Goal: Transaction & Acquisition: Purchase product/service

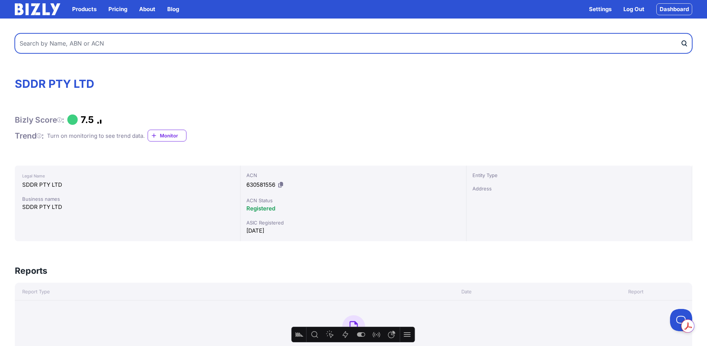
click at [133, 46] on input "text" at bounding box center [354, 43] width 678 height 20
click at [134, 46] on input "text" at bounding box center [354, 43] width 678 height 20
type input "builders"
click at [680, 33] on button "submit" at bounding box center [686, 43] width 12 height 20
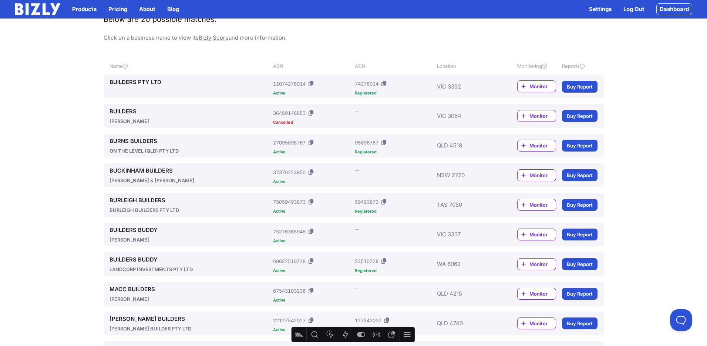
scroll to position [86, 0]
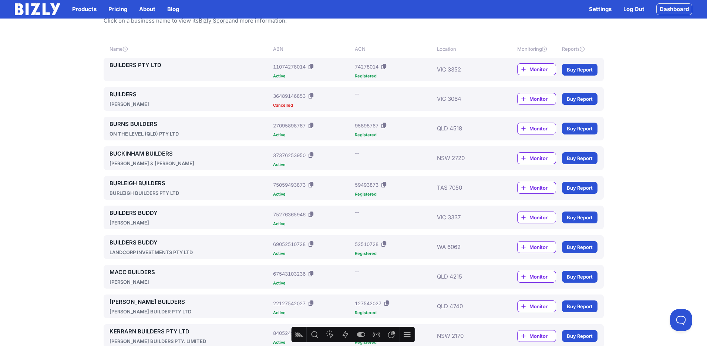
click at [150, 193] on div "BURLEIGH BUILDERS PTY LTD" at bounding box center [190, 192] width 161 height 7
click at [146, 185] on link "BURLEIGH BUILDERS" at bounding box center [190, 183] width 161 height 9
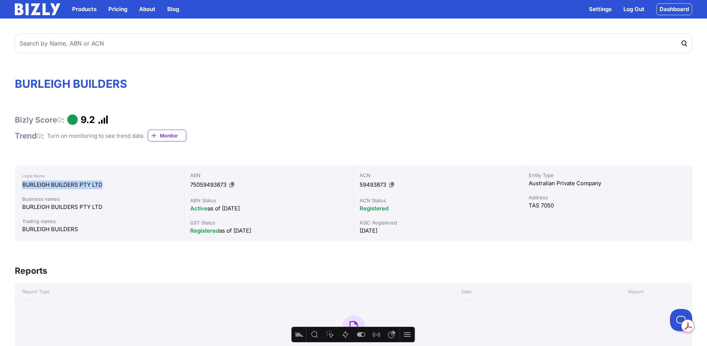
drag, startPoint x: 107, startPoint y: 185, endPoint x: 23, endPoint y: 183, distance: 83.6
click at [23, 183] on div "BURLEIGH BUILDERS PTY LTD" at bounding box center [99, 184] width 154 height 9
copy div "BURLEIGH BUILDERS PTY LTD"
click at [231, 185] on icon at bounding box center [231, 185] width 5 height 6
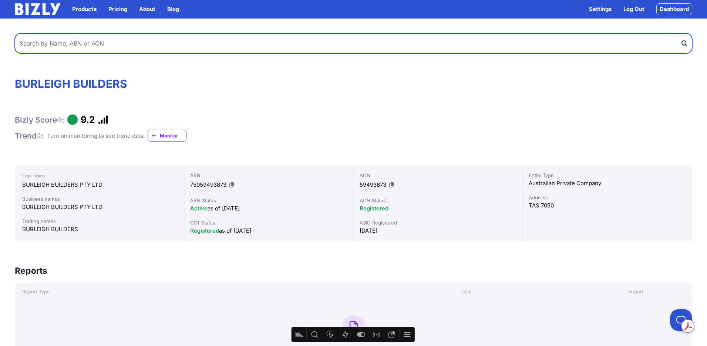
click at [179, 38] on input "text" at bounding box center [354, 43] width 678 height 20
type input "plumbers"
click at [680, 33] on button "submit" at bounding box center [686, 43] width 12 height 20
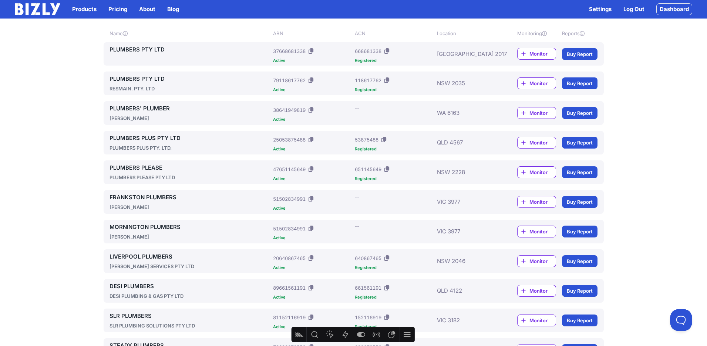
scroll to position [106, 0]
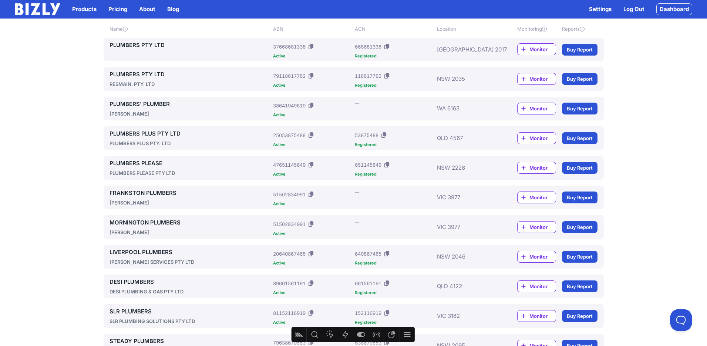
click at [147, 161] on link "PLUMBERS PLEASE" at bounding box center [190, 163] width 161 height 9
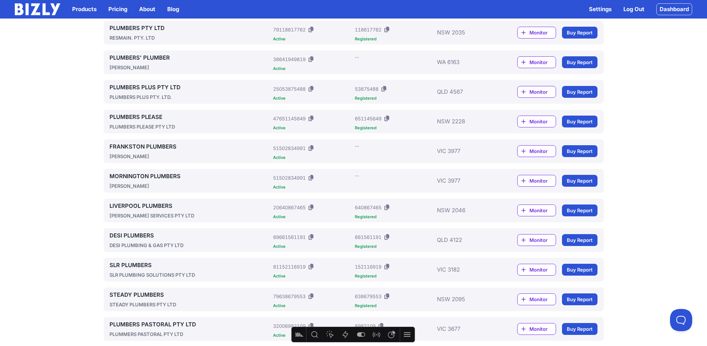
scroll to position [165, 0]
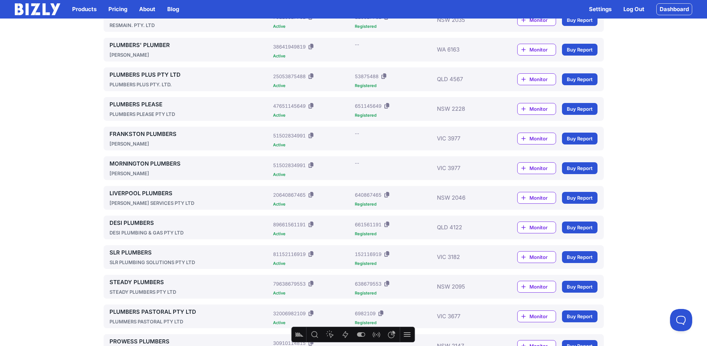
click at [151, 194] on link "LIVERPOOL PLUMBERS" at bounding box center [190, 193] width 161 height 9
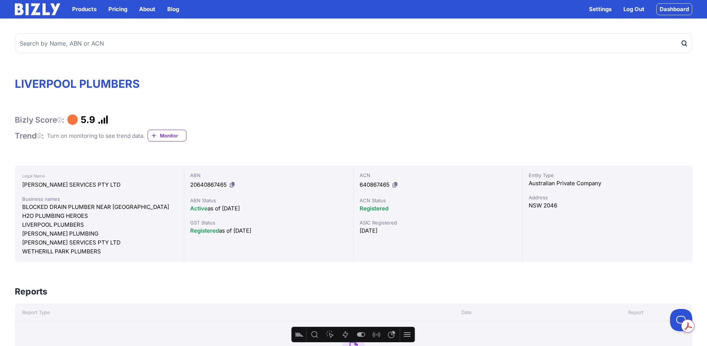
click at [235, 185] on icon at bounding box center [232, 185] width 5 height 6
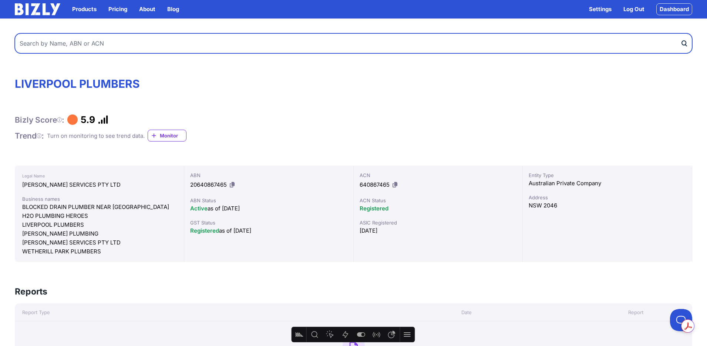
click at [97, 47] on input "text" at bounding box center [354, 43] width 678 height 20
click at [680, 33] on button "submit" at bounding box center [686, 43] width 12 height 20
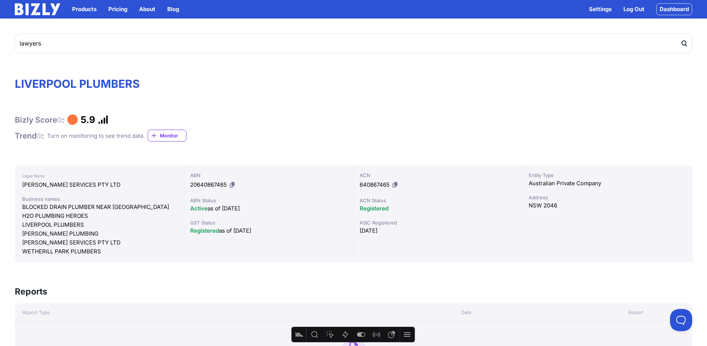
click at [64, 185] on div "[PERSON_NAME] SERVICES PTY LTD" at bounding box center [99, 184] width 154 height 9
drag, startPoint x: 91, startPoint y: 183, endPoint x: 17, endPoint y: 185, distance: 73.7
click at [17, 184] on div "Legal Name NARDI SERVICES PTY LTD Business names BLOCKED DRAIN PLUMBER NEAR ME …" at bounding box center [99, 213] width 169 height 96
copy div "[PERSON_NAME] SERVICES PTY LTD"
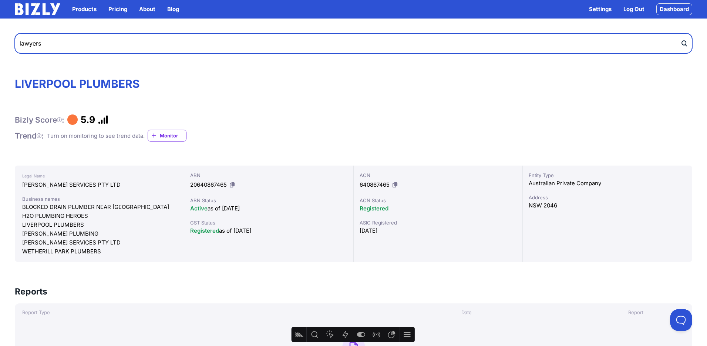
paste input "[PERSON_NAME] SERVICES PTY LTD"
type input "[PERSON_NAME] SERVICES PTY LTD"
click at [680, 33] on button "submit" at bounding box center [686, 43] width 12 height 20
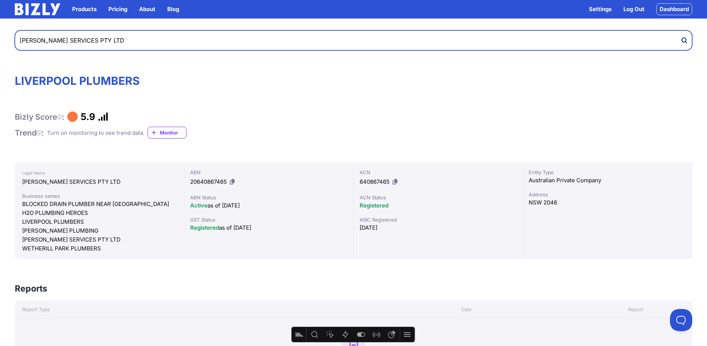
scroll to position [3, 0]
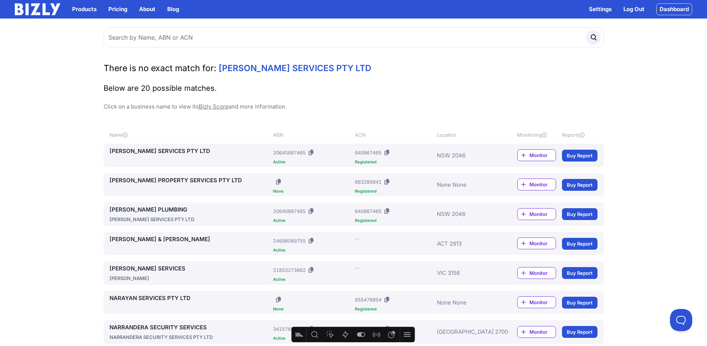
click at [166, 150] on link "[PERSON_NAME] SERVICES PTY LTD" at bounding box center [190, 151] width 161 height 9
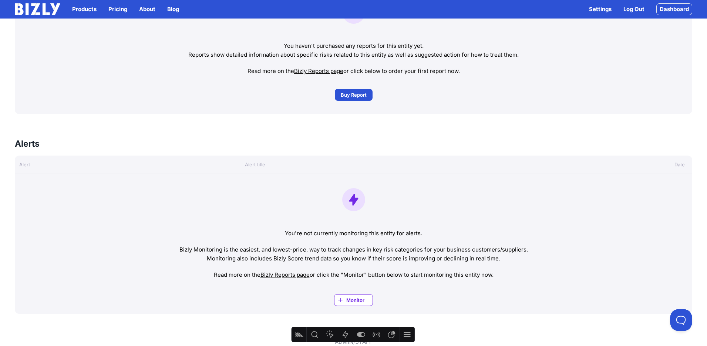
scroll to position [334, 0]
click at [355, 95] on span "Buy Report" at bounding box center [354, 95] width 26 height 7
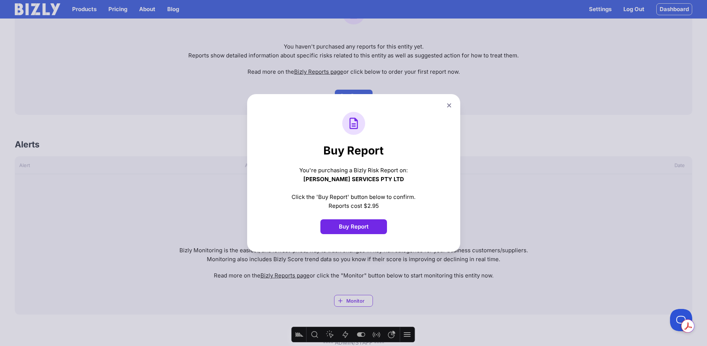
click at [352, 226] on button "Buy Report" at bounding box center [353, 226] width 67 height 15
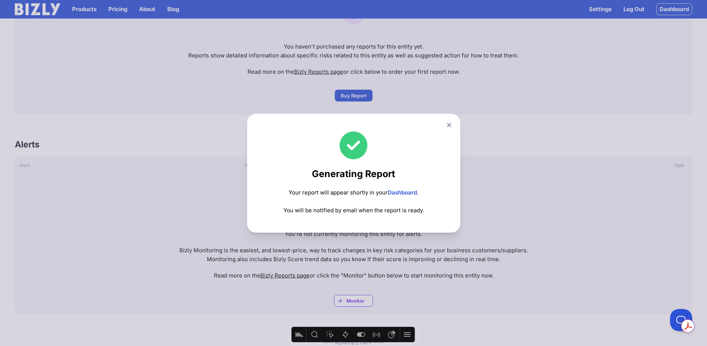
click at [528, 188] on div "Generating Report Your report will appear shortly in your Dashboard . You will …" at bounding box center [353, 173] width 707 height 346
click at [447, 124] on icon at bounding box center [449, 124] width 4 height 5
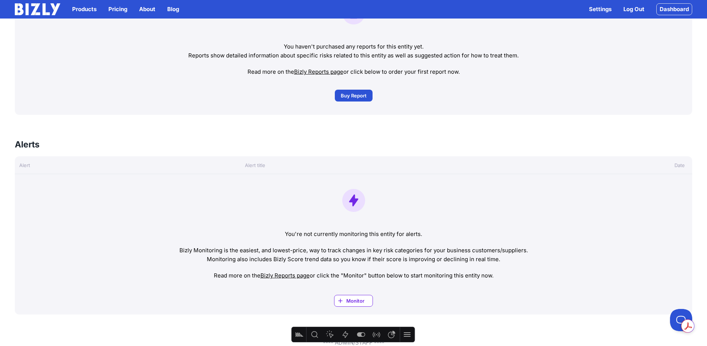
scroll to position [0, 0]
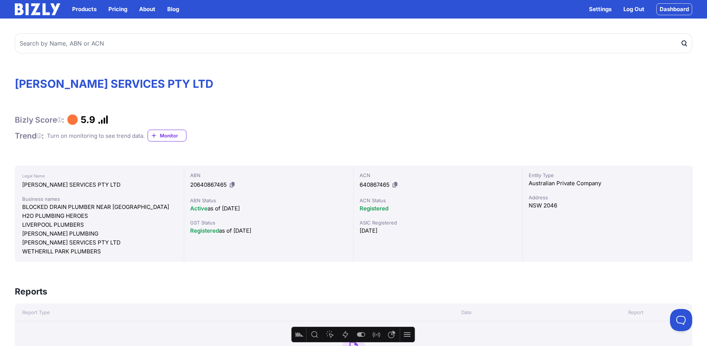
click at [683, 7] on link "Dashboard" at bounding box center [674, 9] width 36 height 12
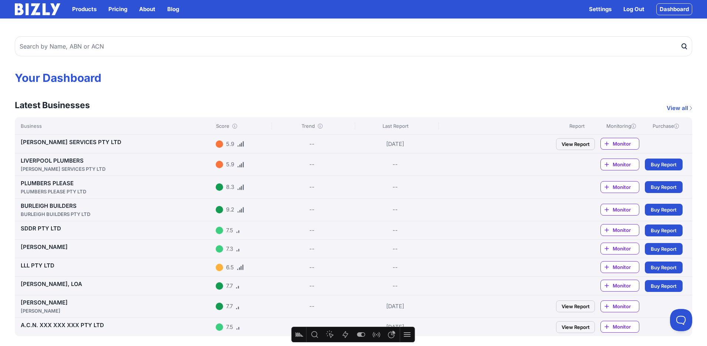
click at [60, 141] on link "[PERSON_NAME] SERVICES PTY LTD" at bounding box center [71, 141] width 101 height 7
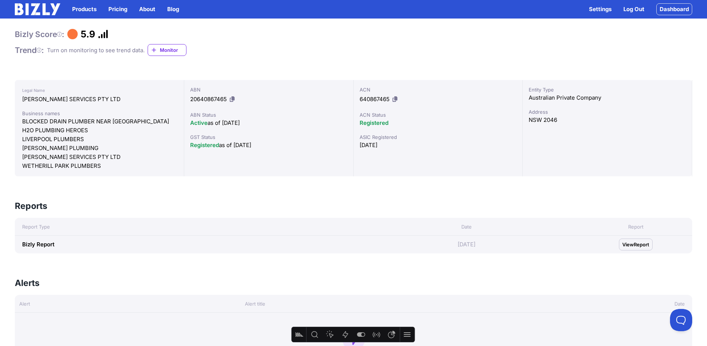
scroll to position [80, 0]
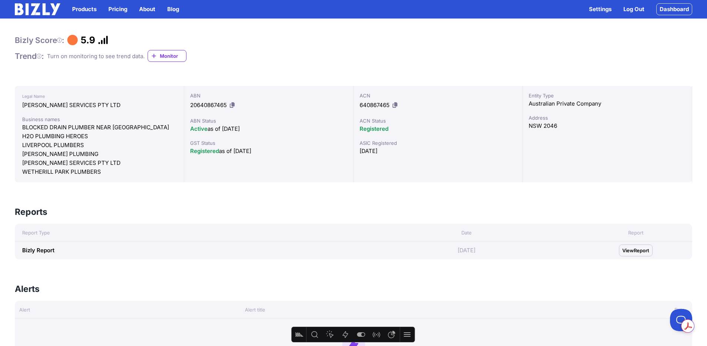
click at [636, 250] on span "Report" at bounding box center [642, 249] width 16 height 7
click at [631, 249] on span "View" at bounding box center [627, 249] width 11 height 7
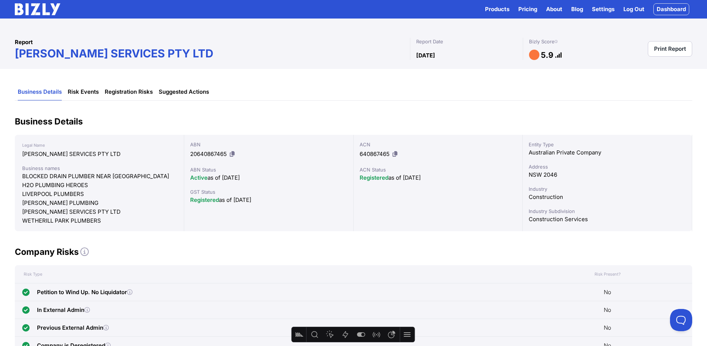
click at [28, 4] on img at bounding box center [38, 9] width 46 height 12
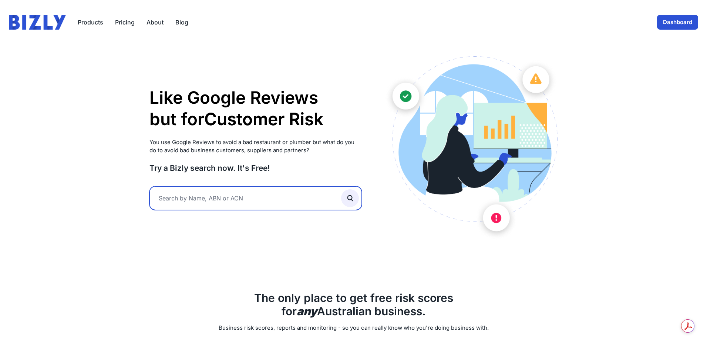
click at [186, 195] on input "text" at bounding box center [255, 198] width 213 height 24
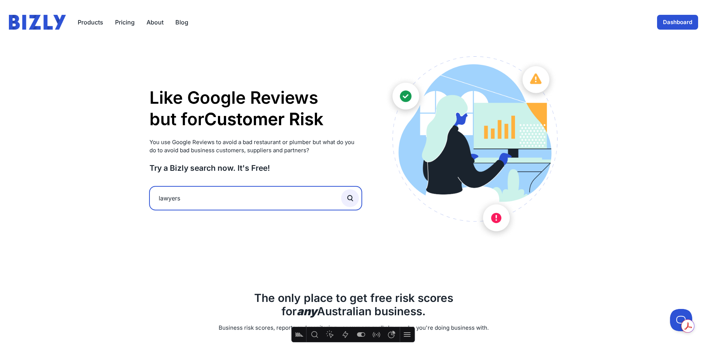
type input "lawyers"
click at [341, 189] on button "submit" at bounding box center [350, 198] width 18 height 18
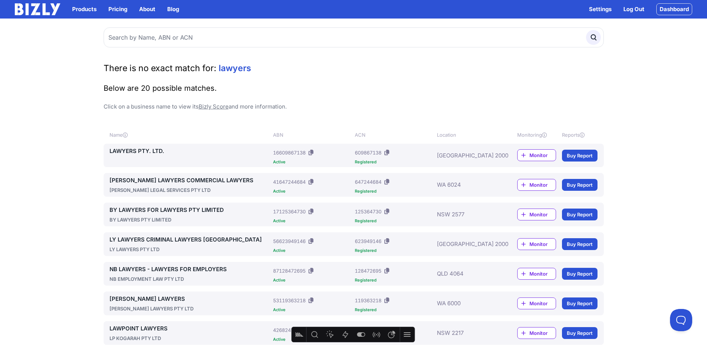
drag, startPoint x: 313, startPoint y: 181, endPoint x: 216, endPoint y: 124, distance: 112.3
click at [313, 181] on icon at bounding box center [311, 182] width 5 height 6
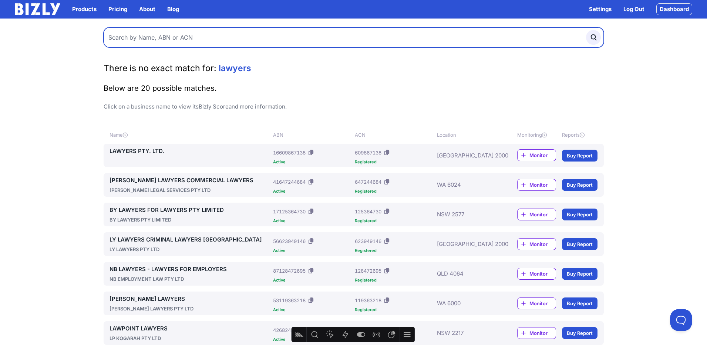
click at [216, 44] on input "text" at bounding box center [354, 37] width 500 height 20
paste input "hris Nadolski & Associates https://cnalaw.com.au"
drag, startPoint x: 109, startPoint y: 37, endPoint x: 112, endPoint y: 34, distance: 4.5
click at [110, 36] on input "hris Nadolski & Associates https://cnalaw.com.au" at bounding box center [354, 37] width 500 height 20
drag, startPoint x: 188, startPoint y: 36, endPoint x: 288, endPoint y: 37, distance: 99.5
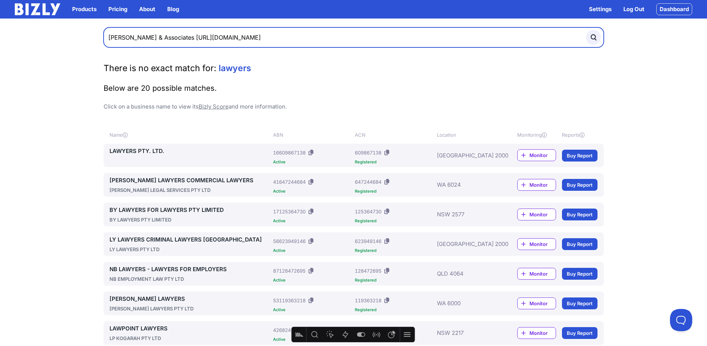
click at [288, 37] on input "Chris Nadolski & Associates https://cnalaw.com.au" at bounding box center [354, 37] width 500 height 20
type input "Chris Nadolski & Associates"
click at [586, 30] on button "submit" at bounding box center [593, 37] width 15 height 15
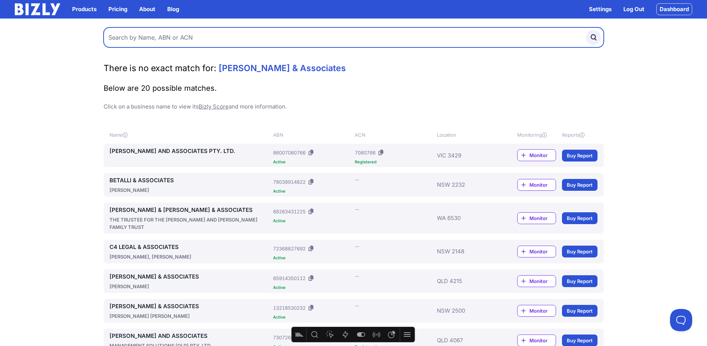
click at [205, 38] on input "text" at bounding box center [354, 37] width 500 height 20
paste input "hris [PERSON_NAME] & Associates [URL][DOMAIN_NAME]"
drag, startPoint x: 143, startPoint y: 37, endPoint x: 289, endPoint y: 37, distance: 145.4
click at [289, 37] on input "hris [PERSON_NAME] & Associates [URL][DOMAIN_NAME]" at bounding box center [354, 37] width 500 height 20
click at [110, 36] on input "hris Nadolski" at bounding box center [354, 37] width 500 height 20
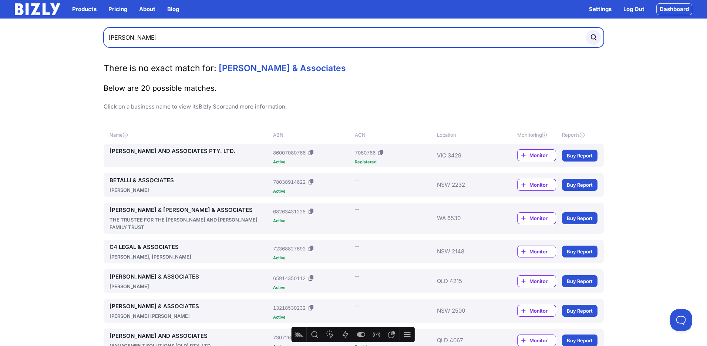
type input "Chris Nadolski"
click at [586, 30] on button "submit" at bounding box center [593, 37] width 15 height 15
